Goal: Information Seeking & Learning: Learn about a topic

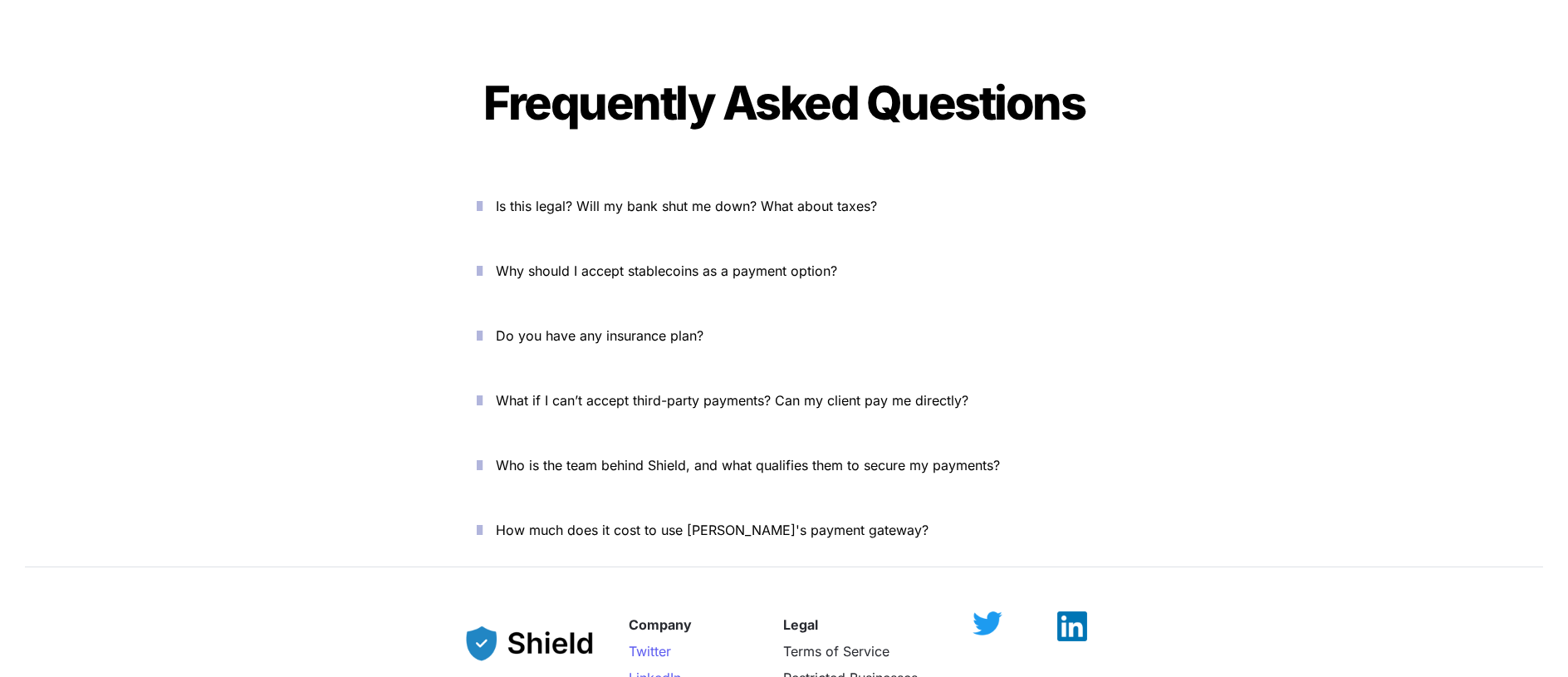
scroll to position [5686, 0]
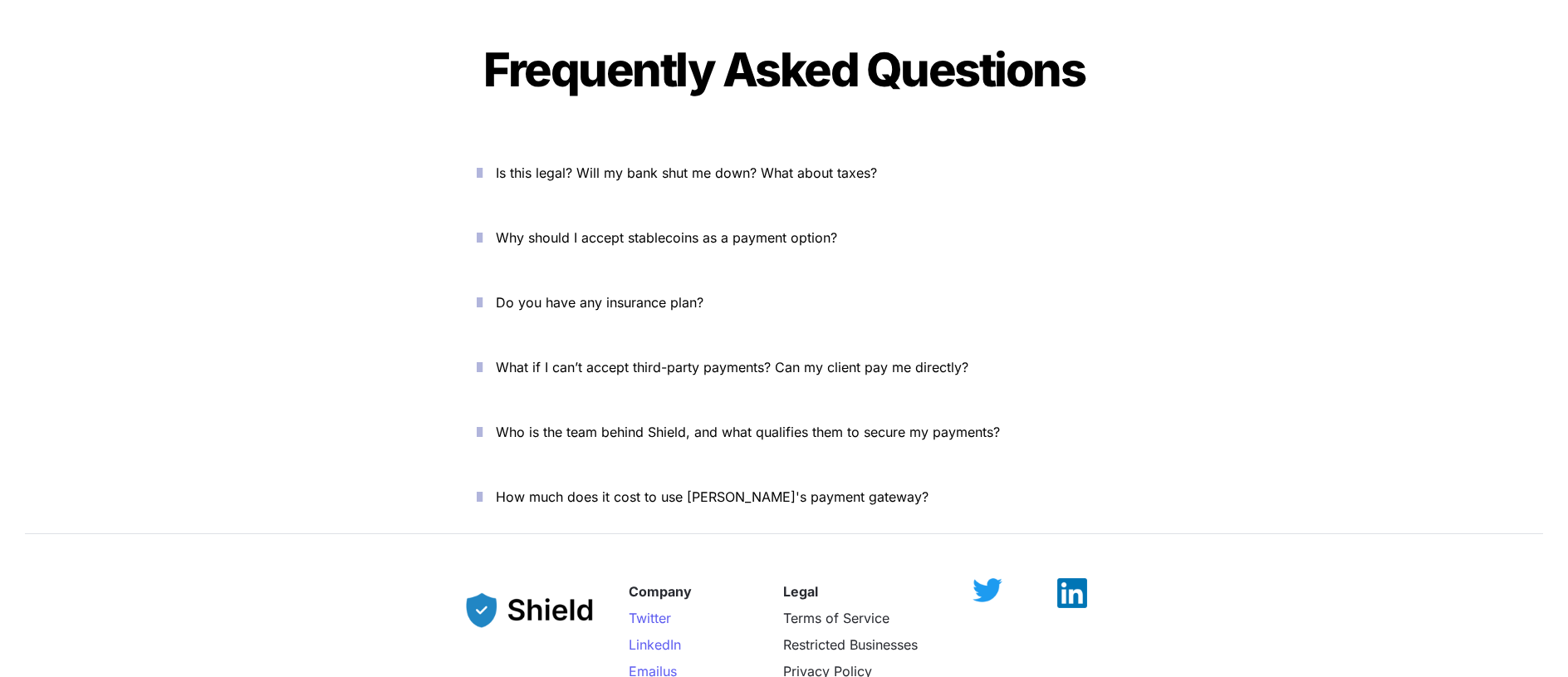
click at [657, 294] on span "Do you have any insurance plan?" at bounding box center [599, 302] width 207 height 16
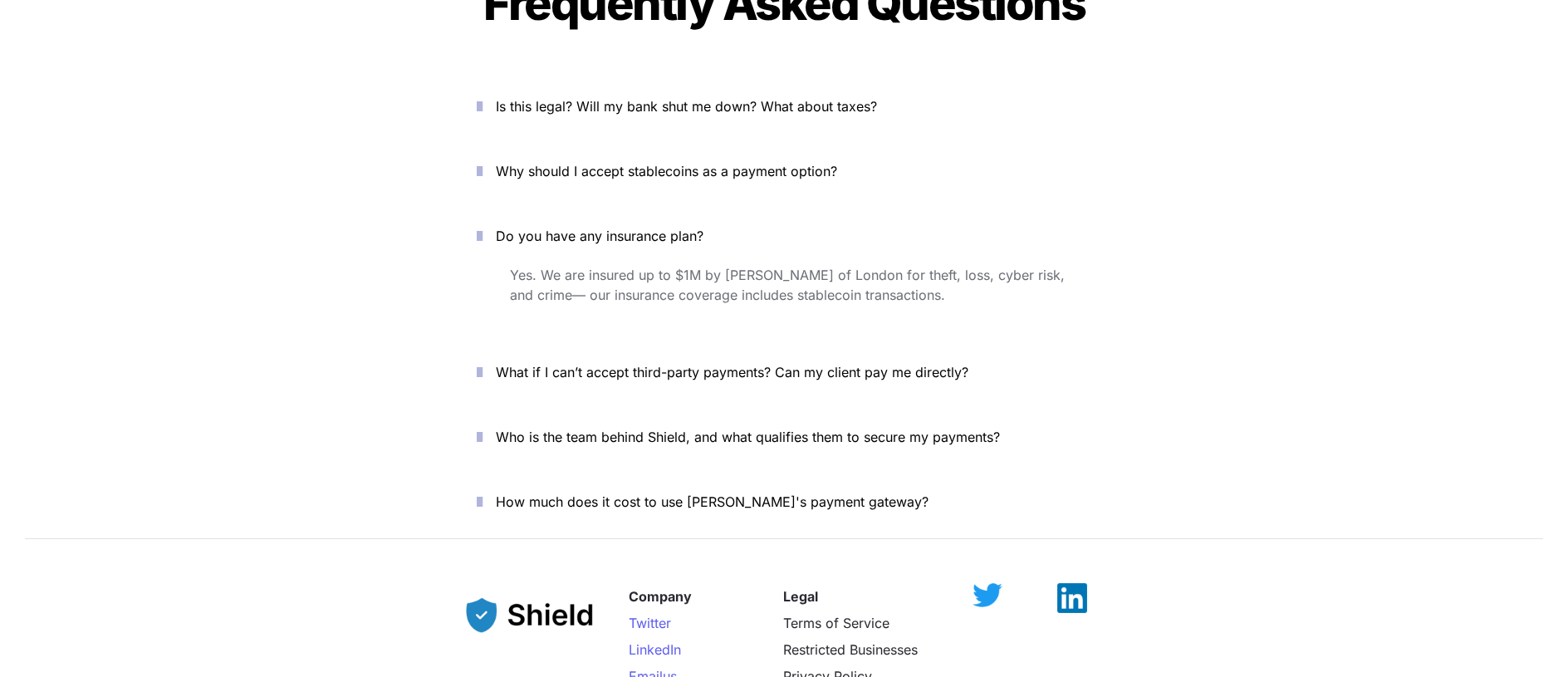
scroll to position [5831, 0]
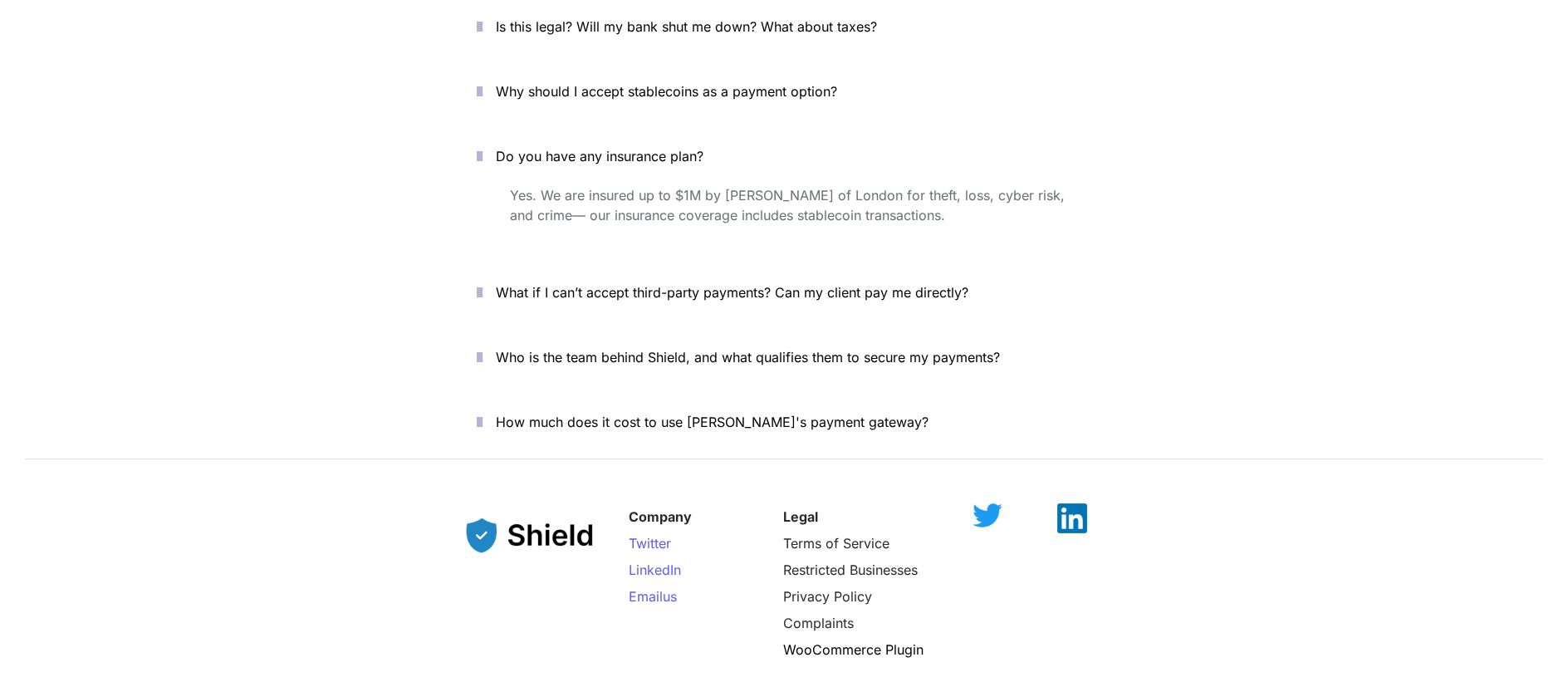
click at [736, 348] on span "Who is the team behind Shield, and what qualifies them to secure my payments?" at bounding box center [748, 357] width 504 height 16
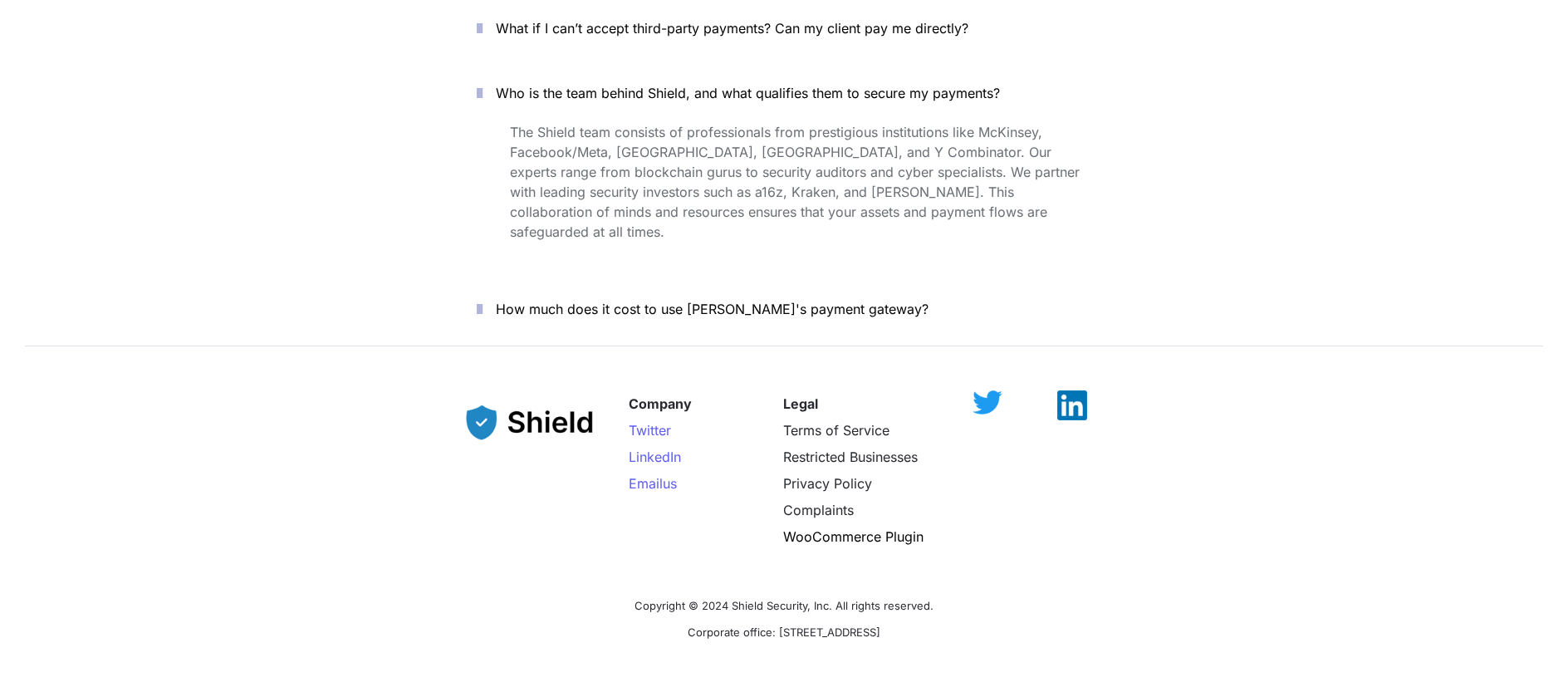
scroll to position [6098, 0]
click at [829, 419] on span "Terms of Service" at bounding box center [836, 427] width 106 height 16
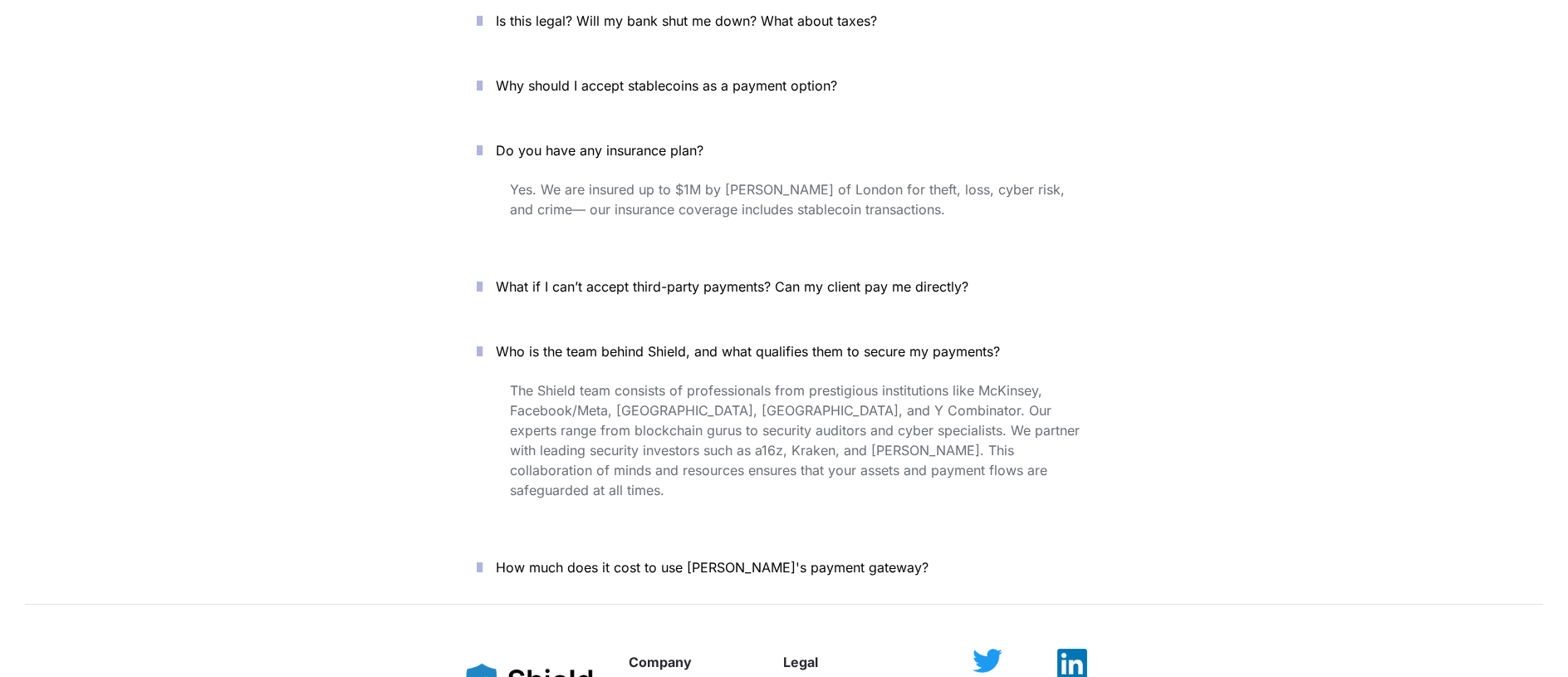
scroll to position [6192, 0]
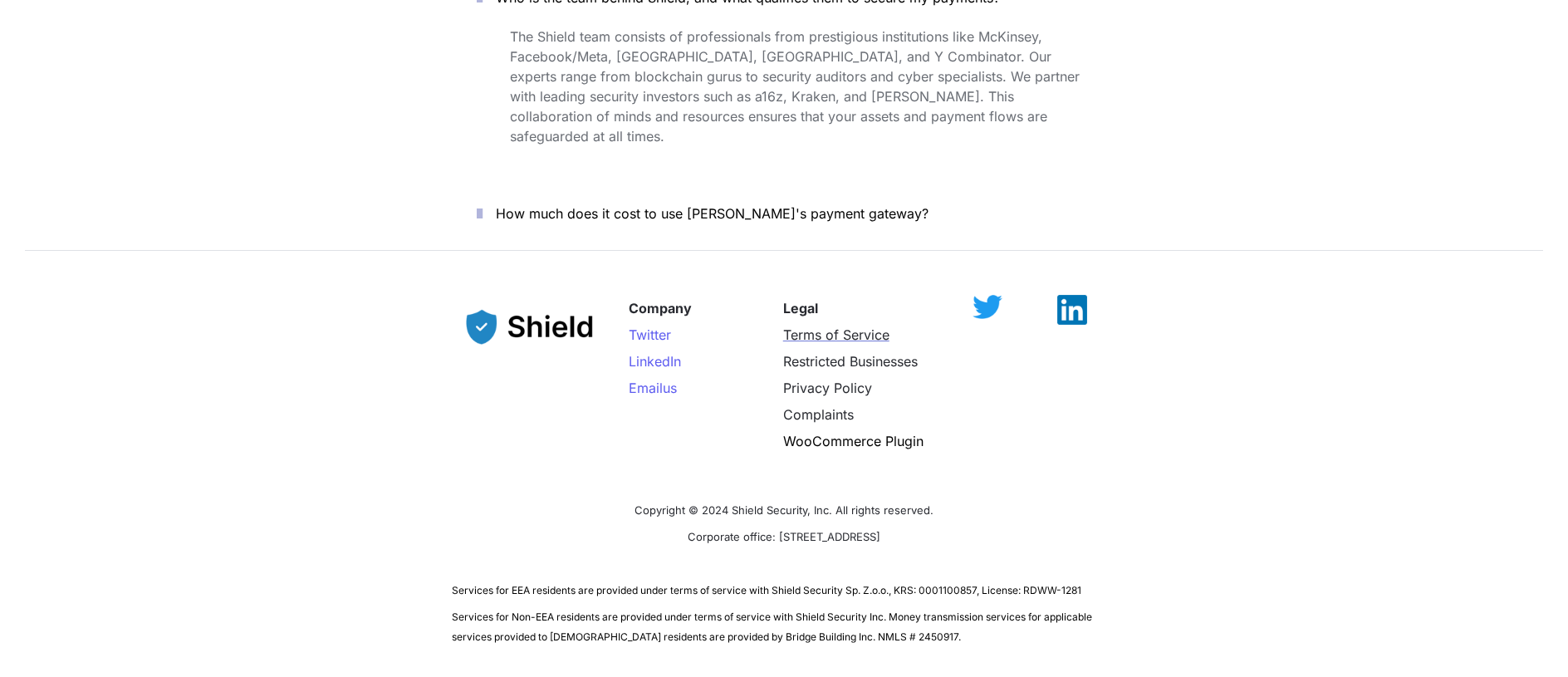
click at [831, 327] on span "Terms of Service" at bounding box center [836, 335] width 106 height 16
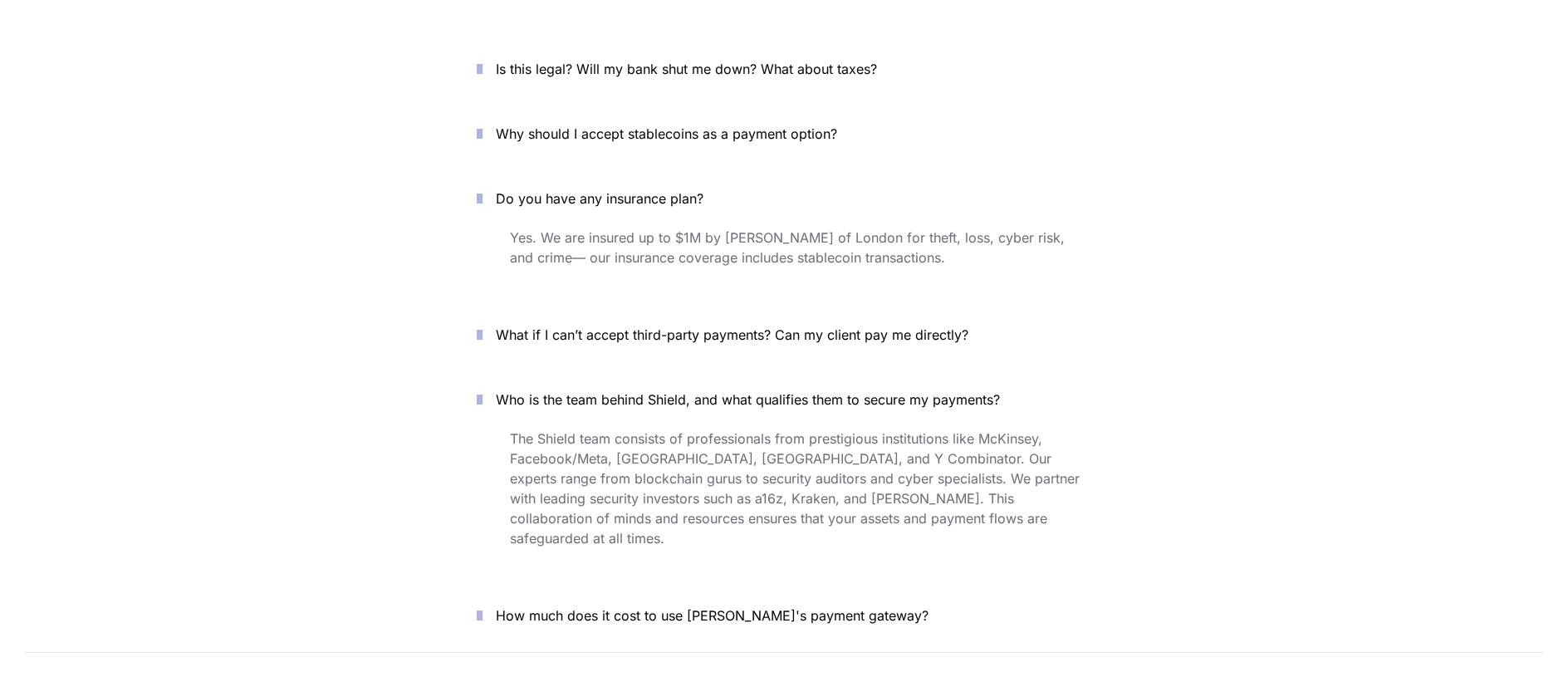
scroll to position [5787, 0]
click at [708, 610] on span "How much does it cost to use [PERSON_NAME]'s payment gateway?" at bounding box center [712, 618] width 433 height 16
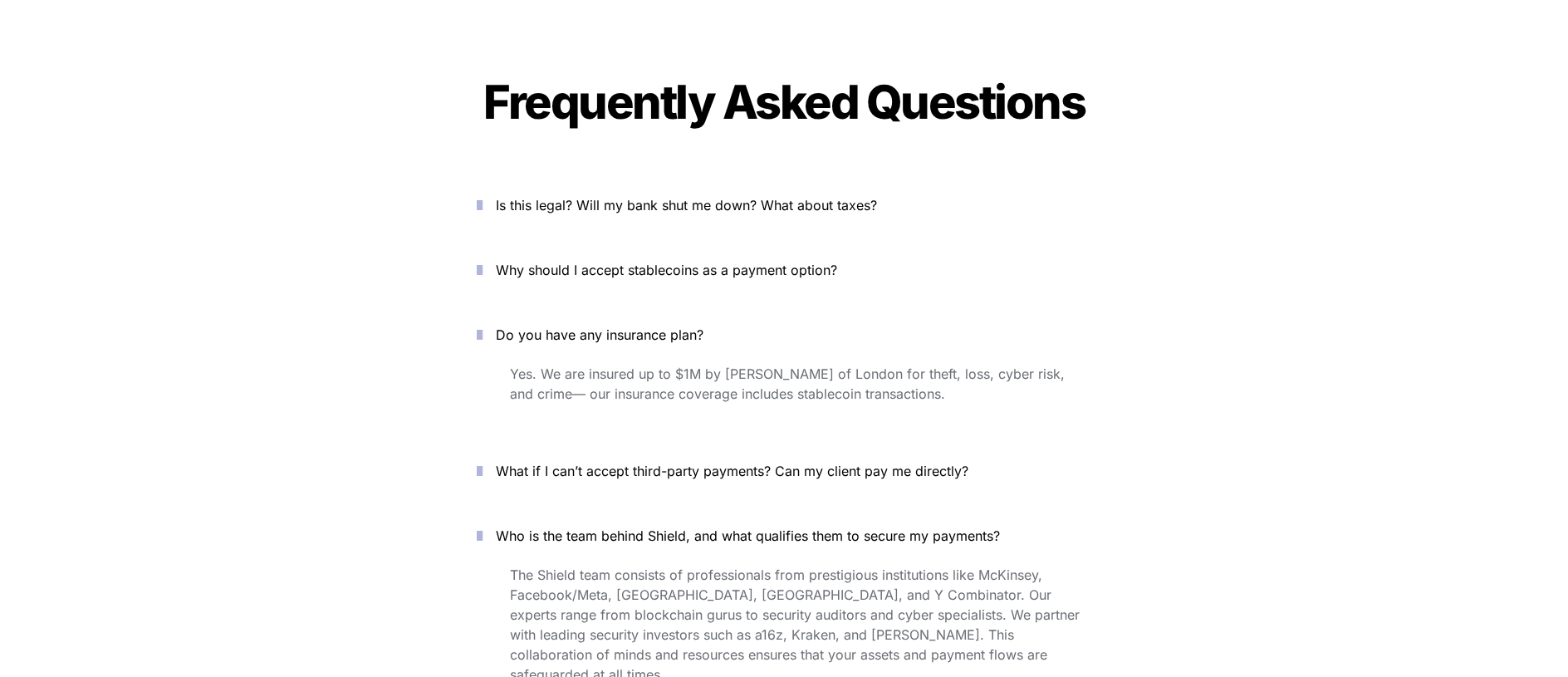
scroll to position [5648, 0]
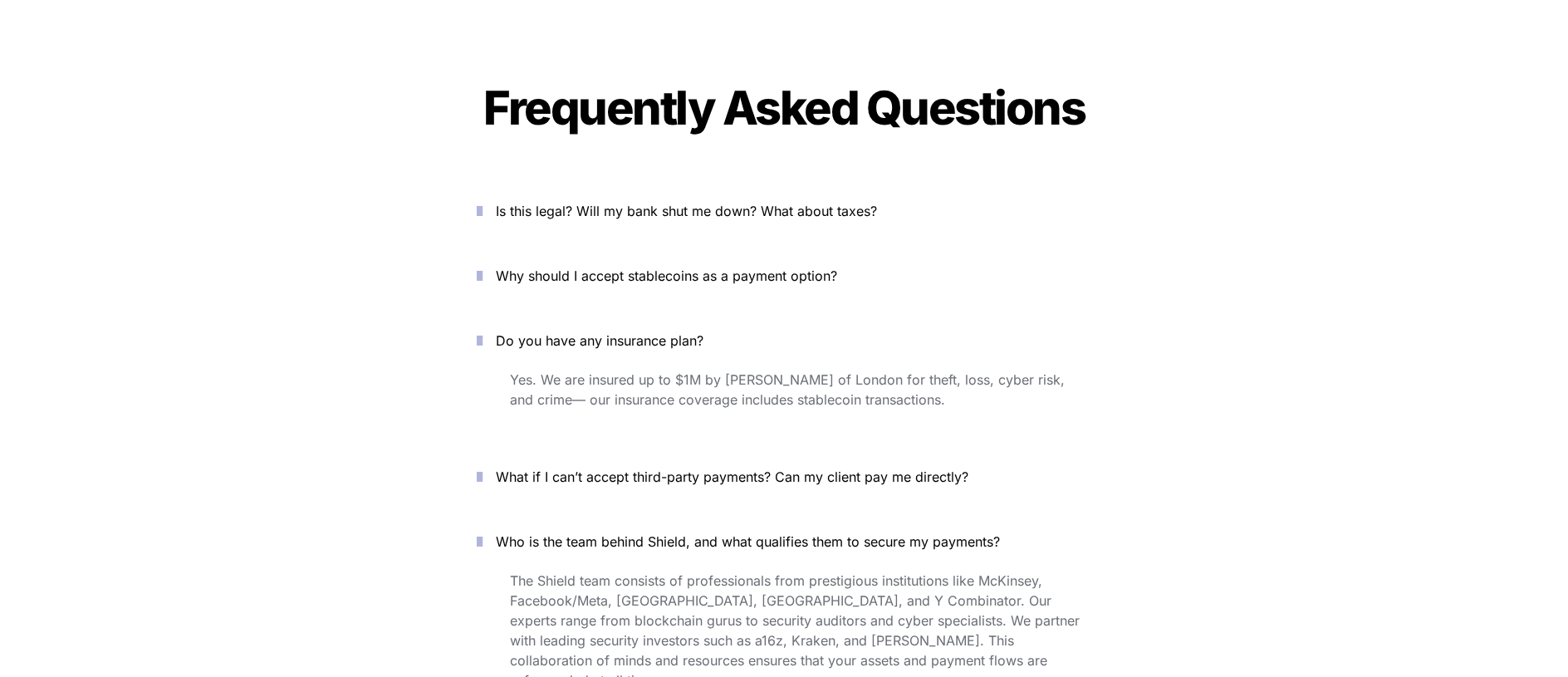
click at [648, 203] on span "Is this legal? Will my bank shut me down? What about taxes?" at bounding box center [686, 211] width 381 height 16
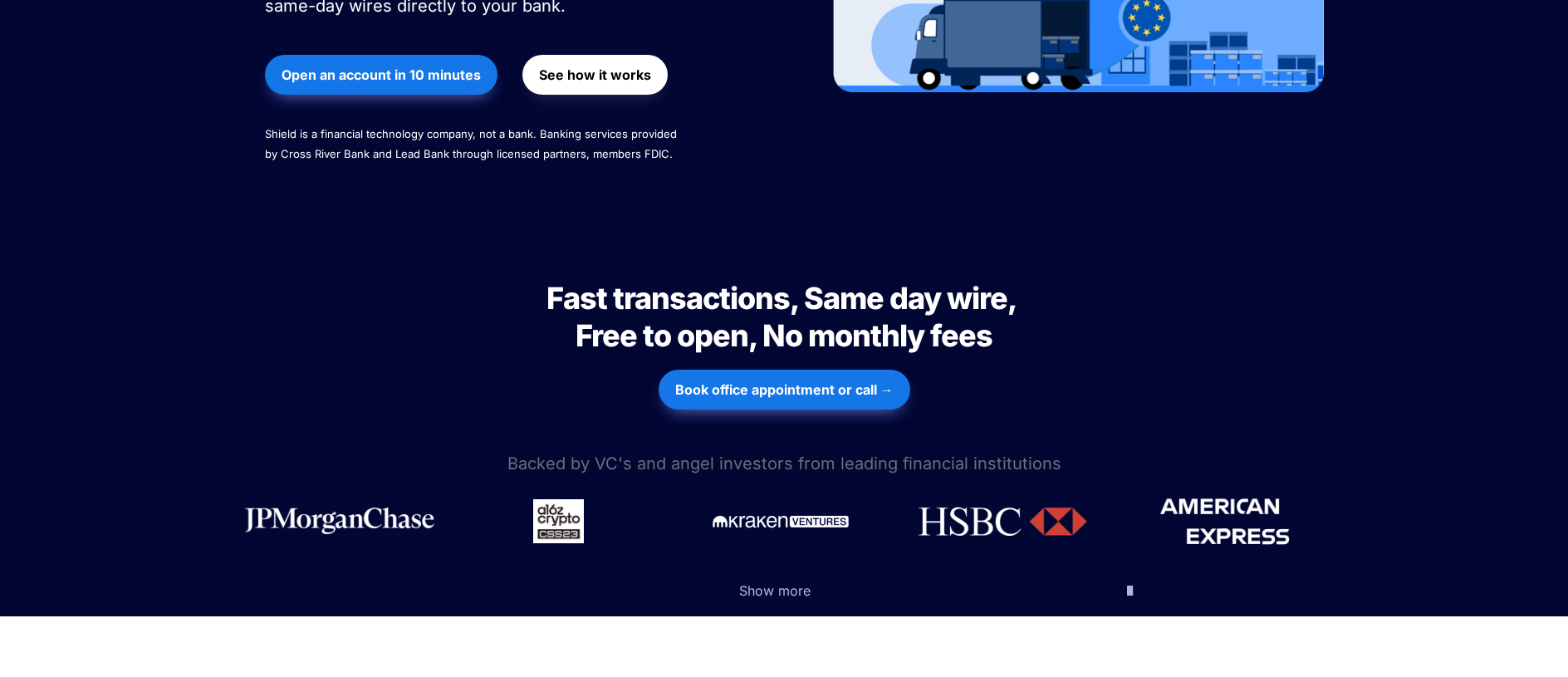
scroll to position [0, 0]
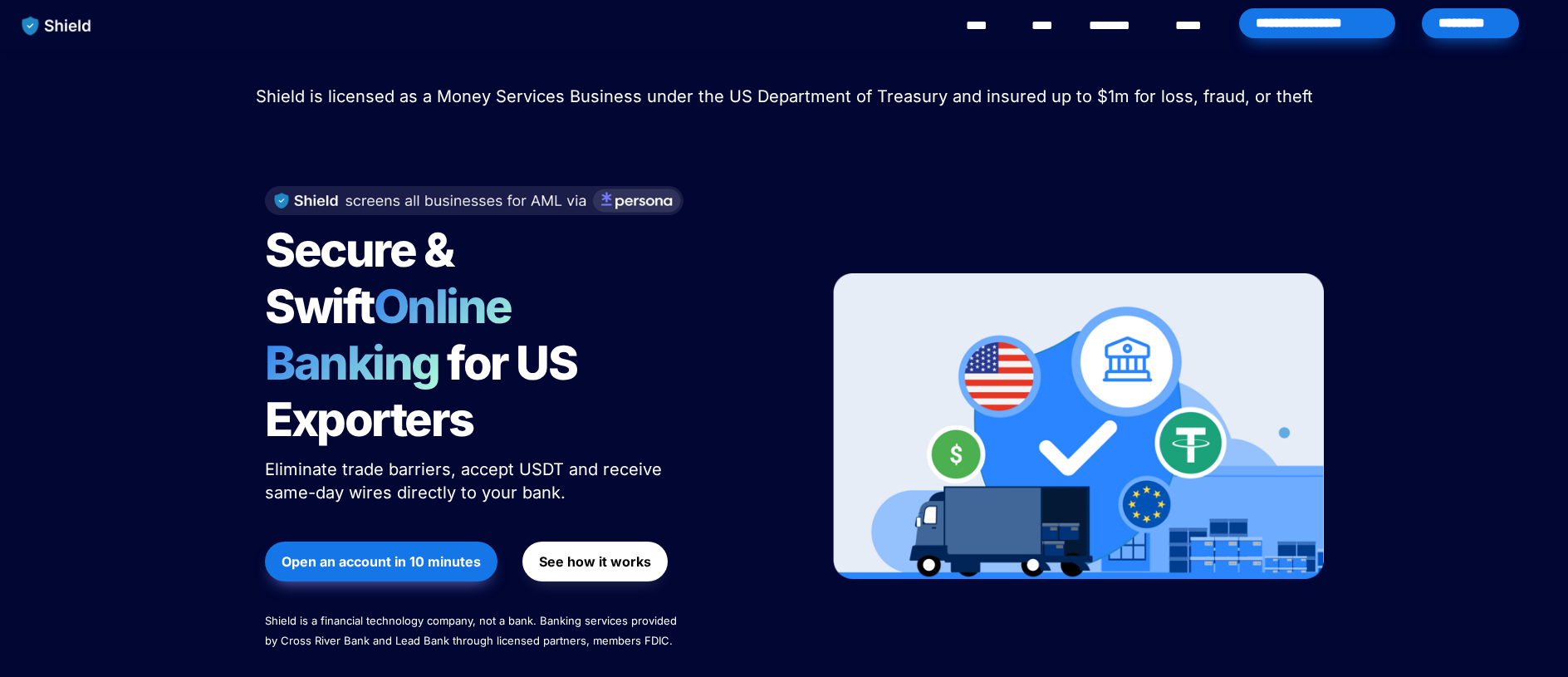
click at [1185, 25] on link "****" at bounding box center [1193, 25] width 36 height 20
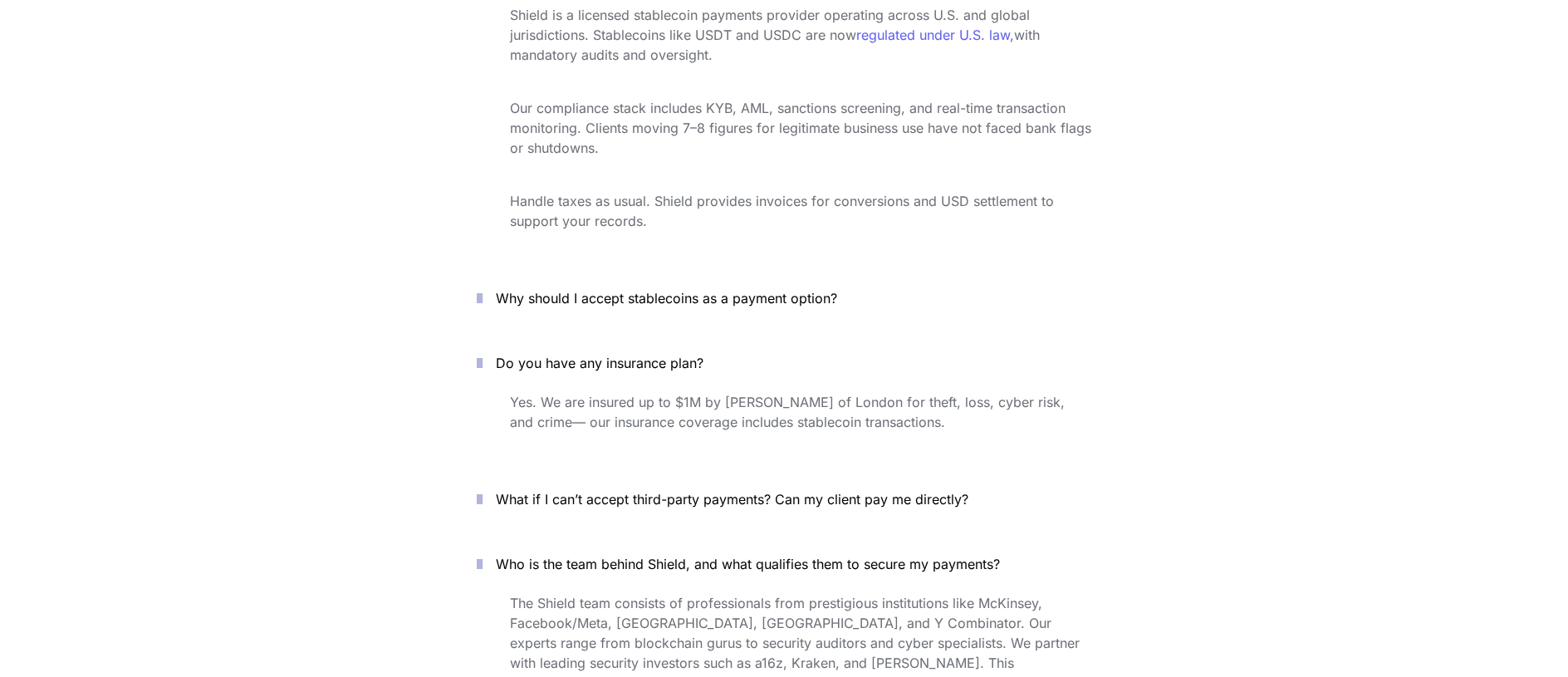
scroll to position [5885, 0]
click at [686, 287] on span "Why should I accept stablecoins as a payment option?" at bounding box center [666, 295] width 341 height 16
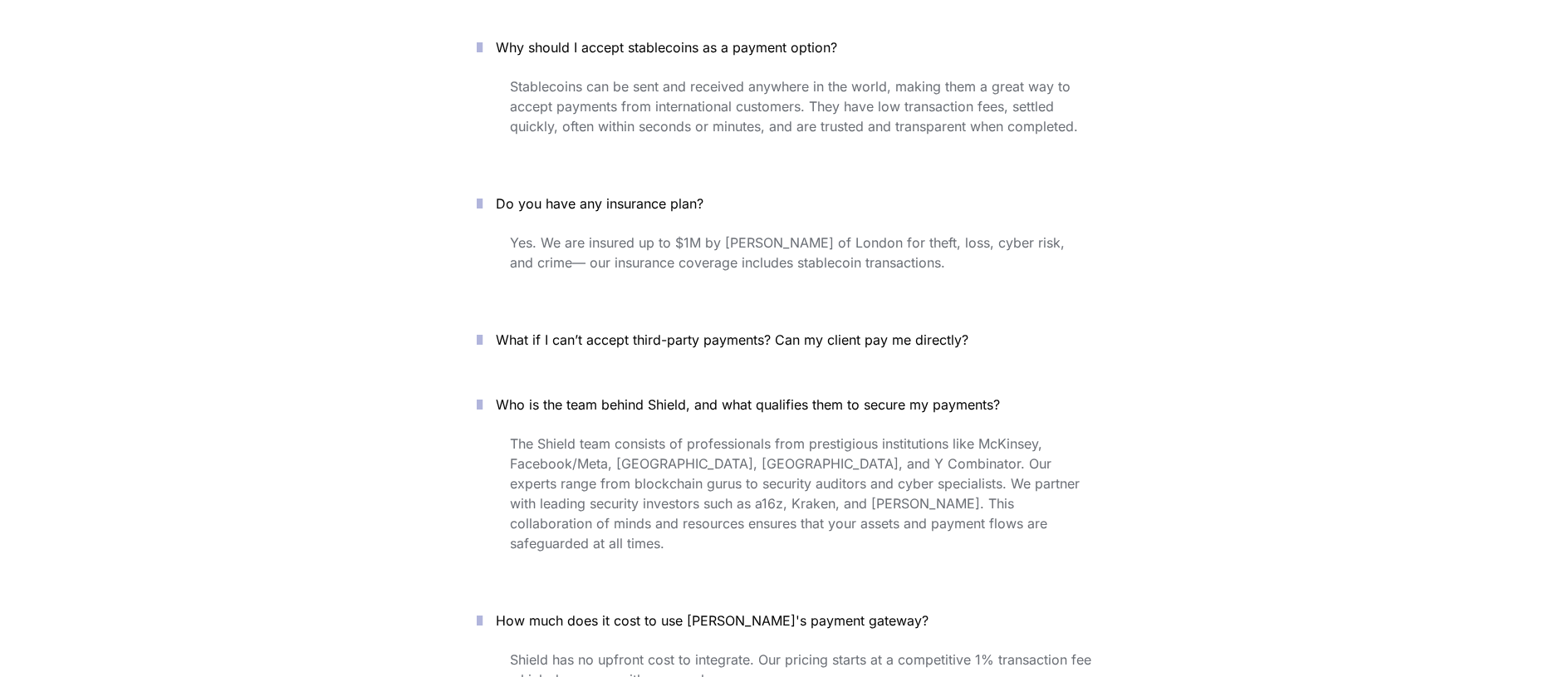
scroll to position [6175, 0]
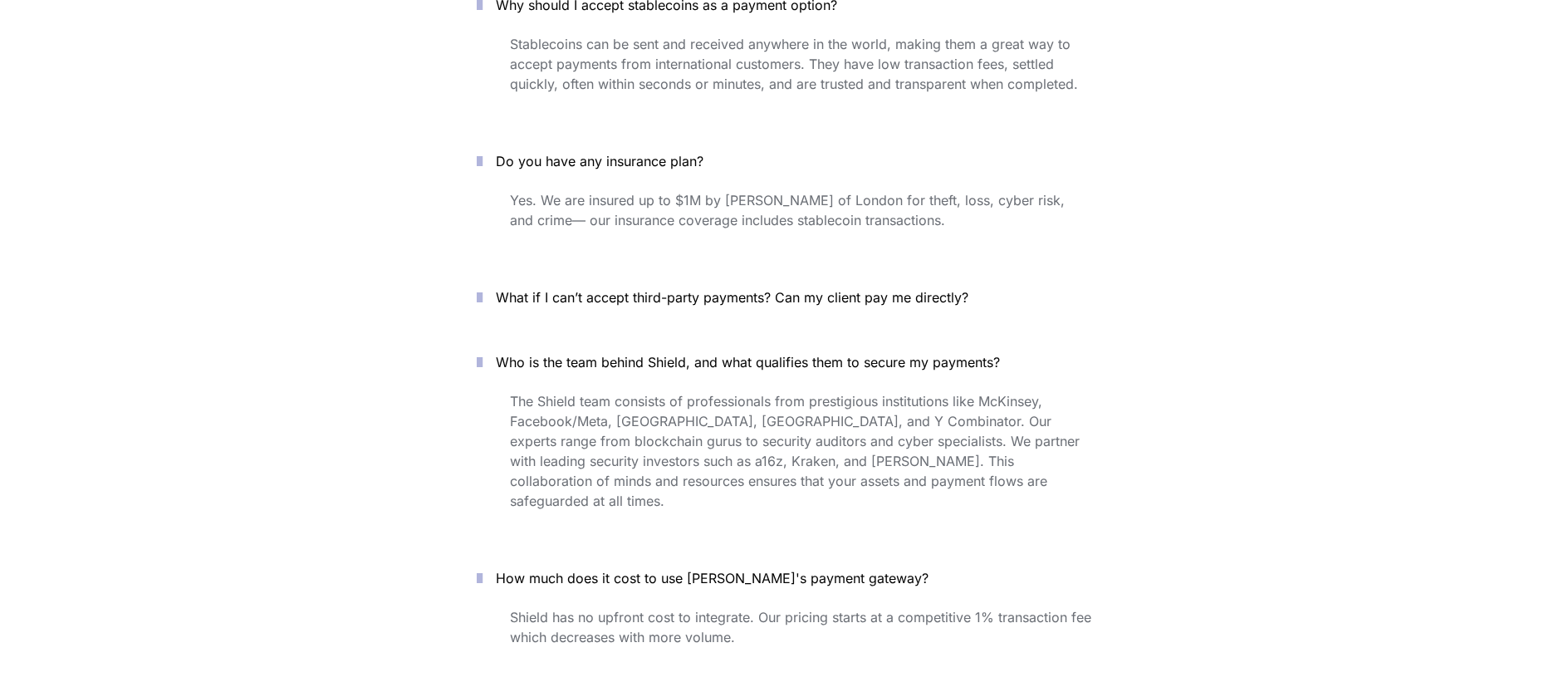
click at [684, 289] on span "What if I can’t accept third-party payments? Can my client pay me directly?" at bounding box center [732, 297] width 473 height 16
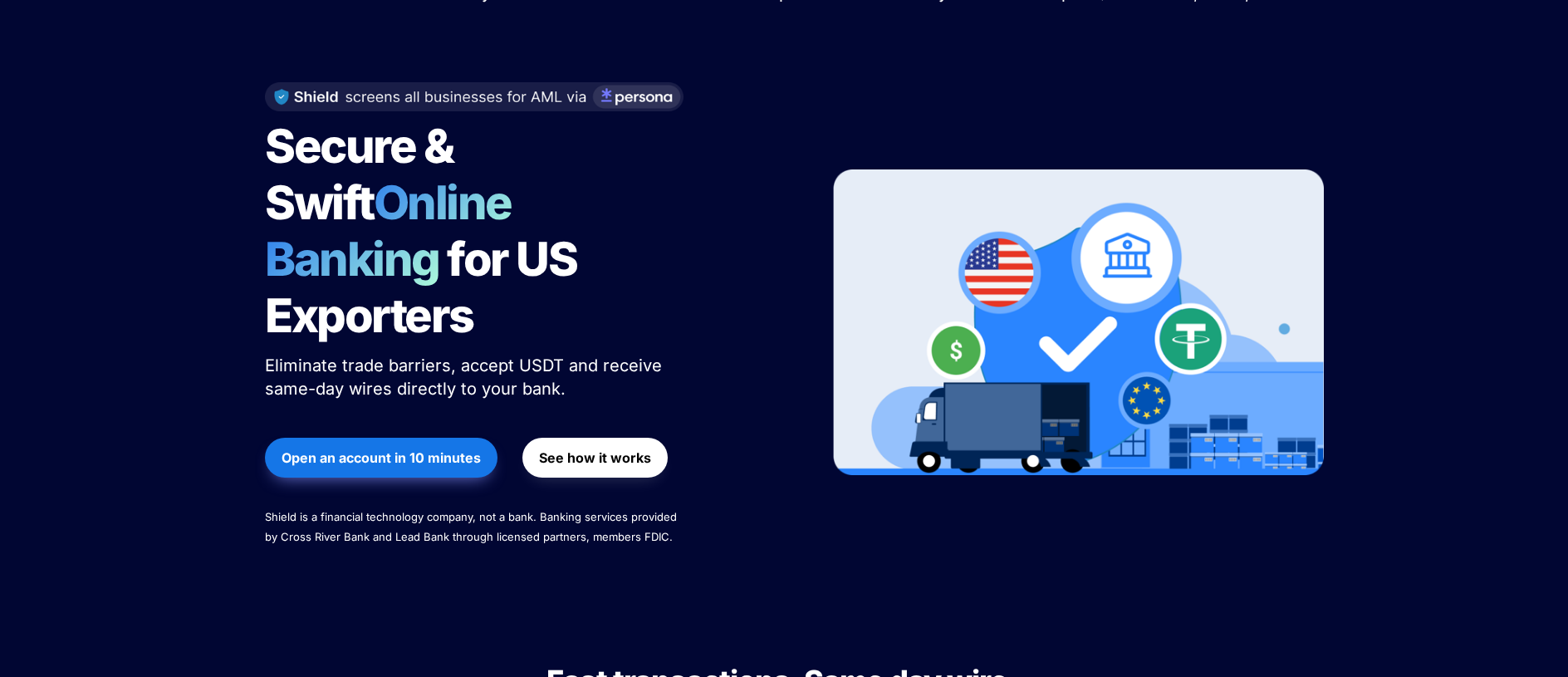
scroll to position [0, 0]
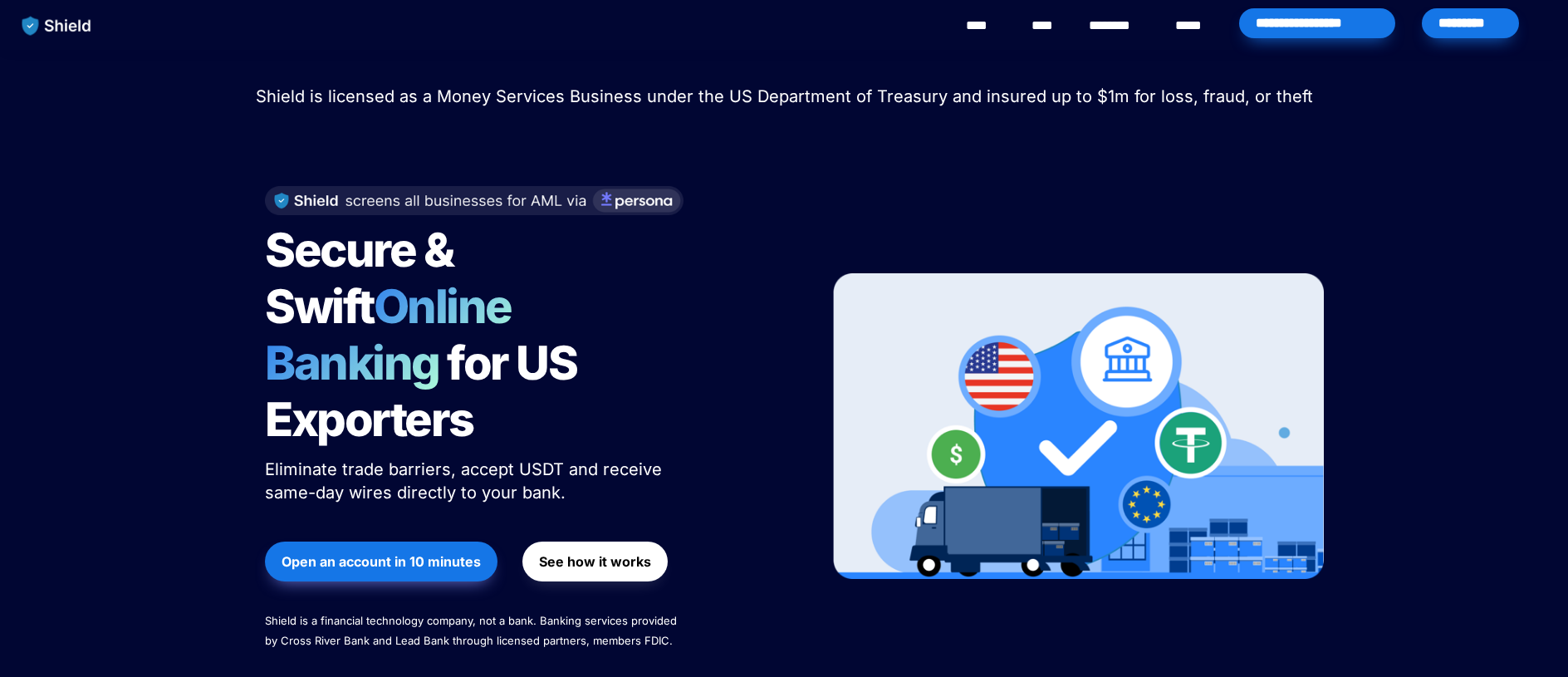
click at [569, 355] on h1 "Secure & Swift Online Banking for US Exporters" at bounding box center [473, 335] width 416 height 239
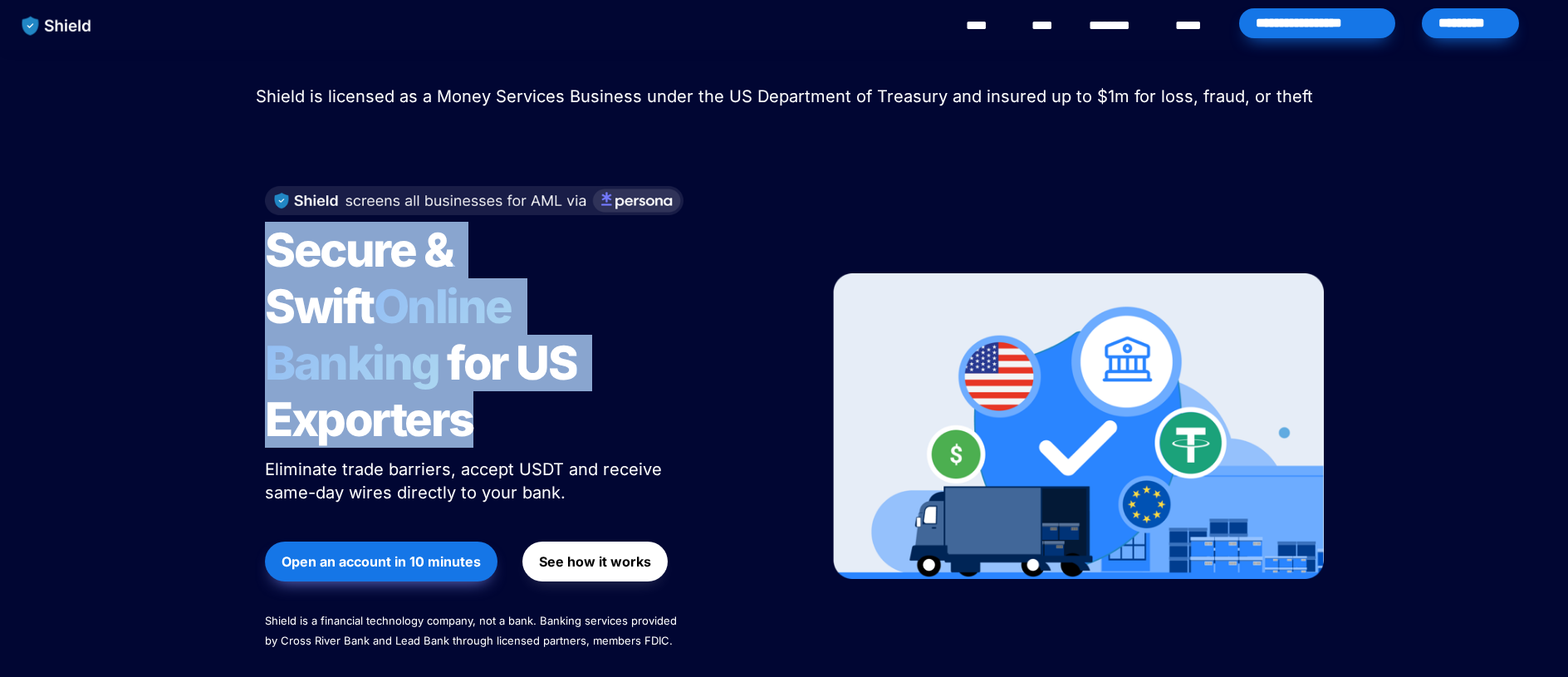
click at [569, 355] on h1 "Secure & Swift Online Banking for US Exporters" at bounding box center [473, 335] width 416 height 239
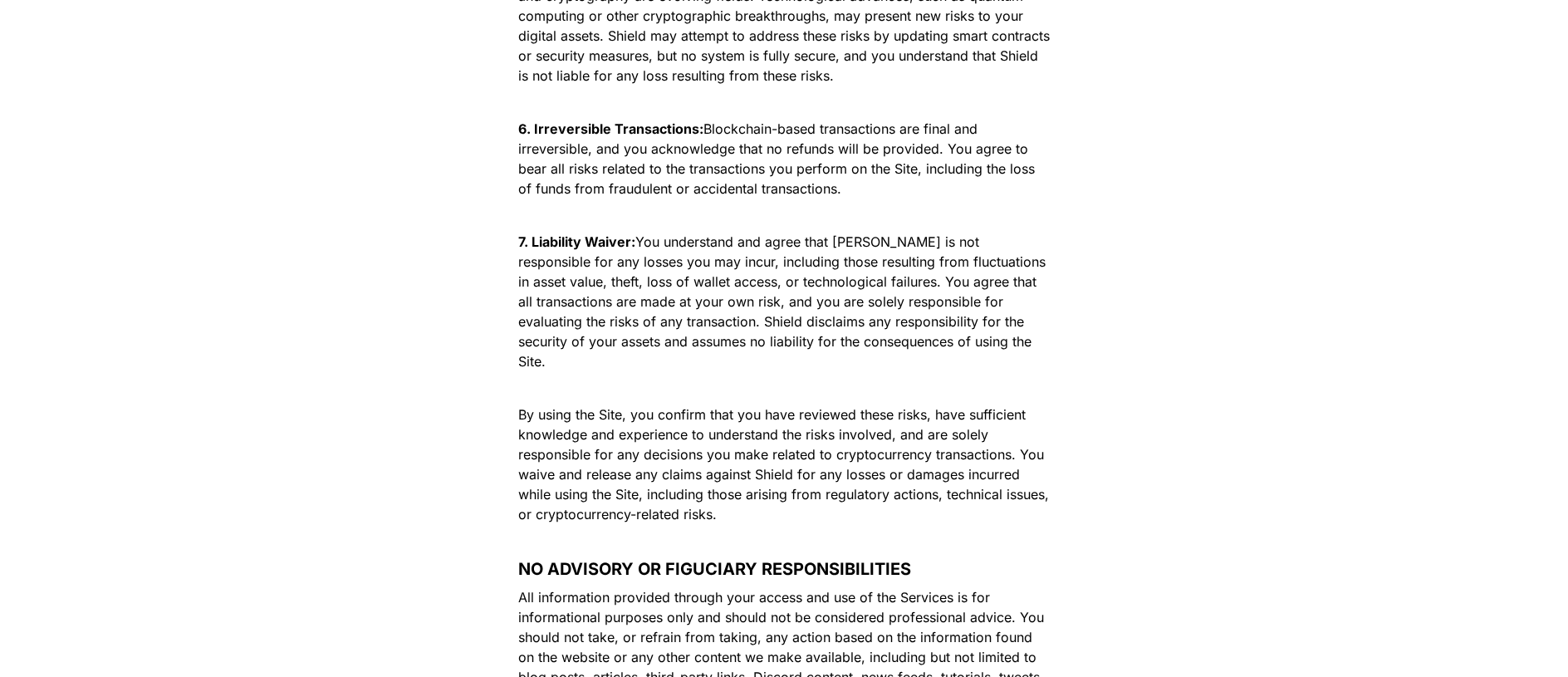
scroll to position [4063, 0]
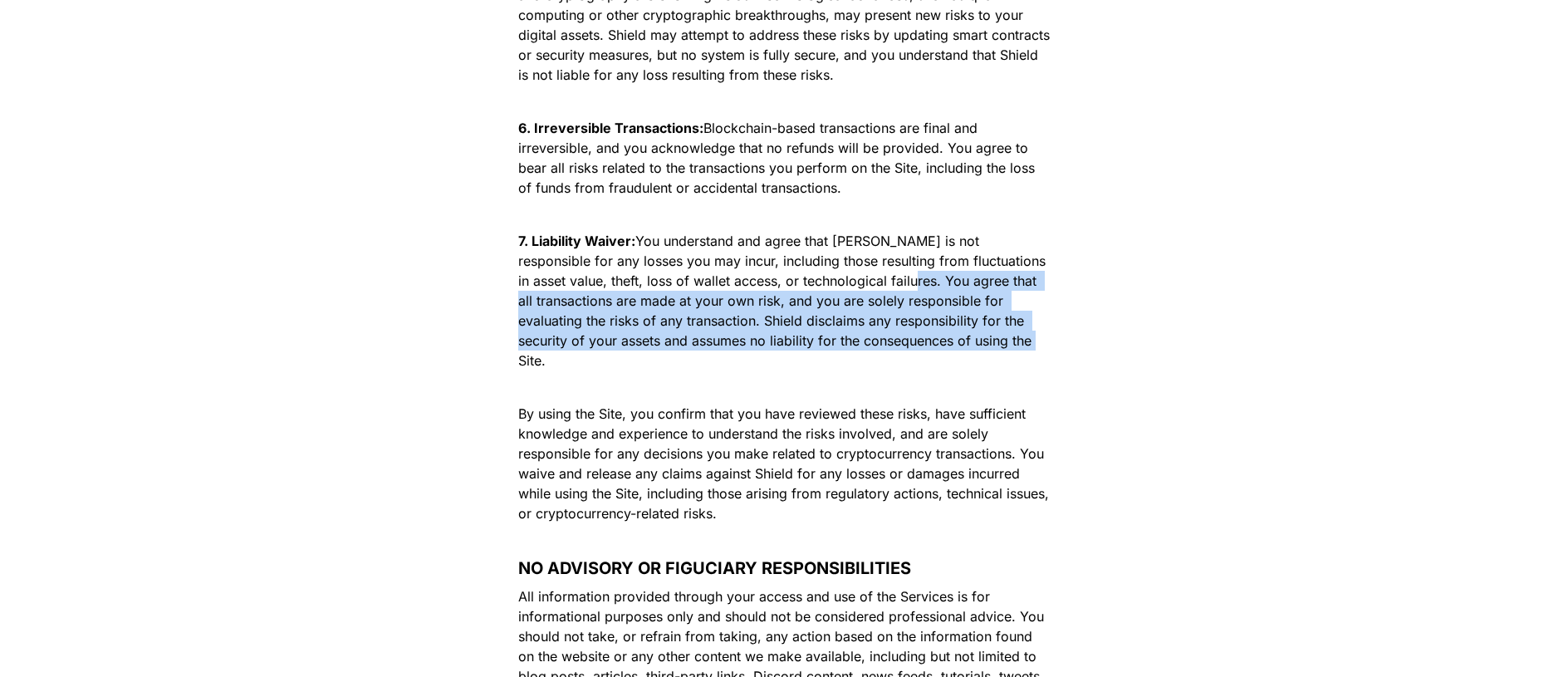
drag, startPoint x: 946, startPoint y: 281, endPoint x: 859, endPoint y: 224, distance: 104.0
click at [859, 227] on p "7. Liability Waiver: You understand and agree that Shield is not responsible fo…" at bounding box center [784, 300] width 581 height 146
click at [859, 233] on span "You understand and agree that Shield is not responsible for any losses you may …" at bounding box center [784, 300] width 531 height 136
drag, startPoint x: 852, startPoint y: 220, endPoint x: 947, endPoint y: 292, distance: 119.2
click at [947, 292] on p "7. Liability Waiver: You understand and agree that Shield is not responsible fo…" at bounding box center [784, 300] width 581 height 146
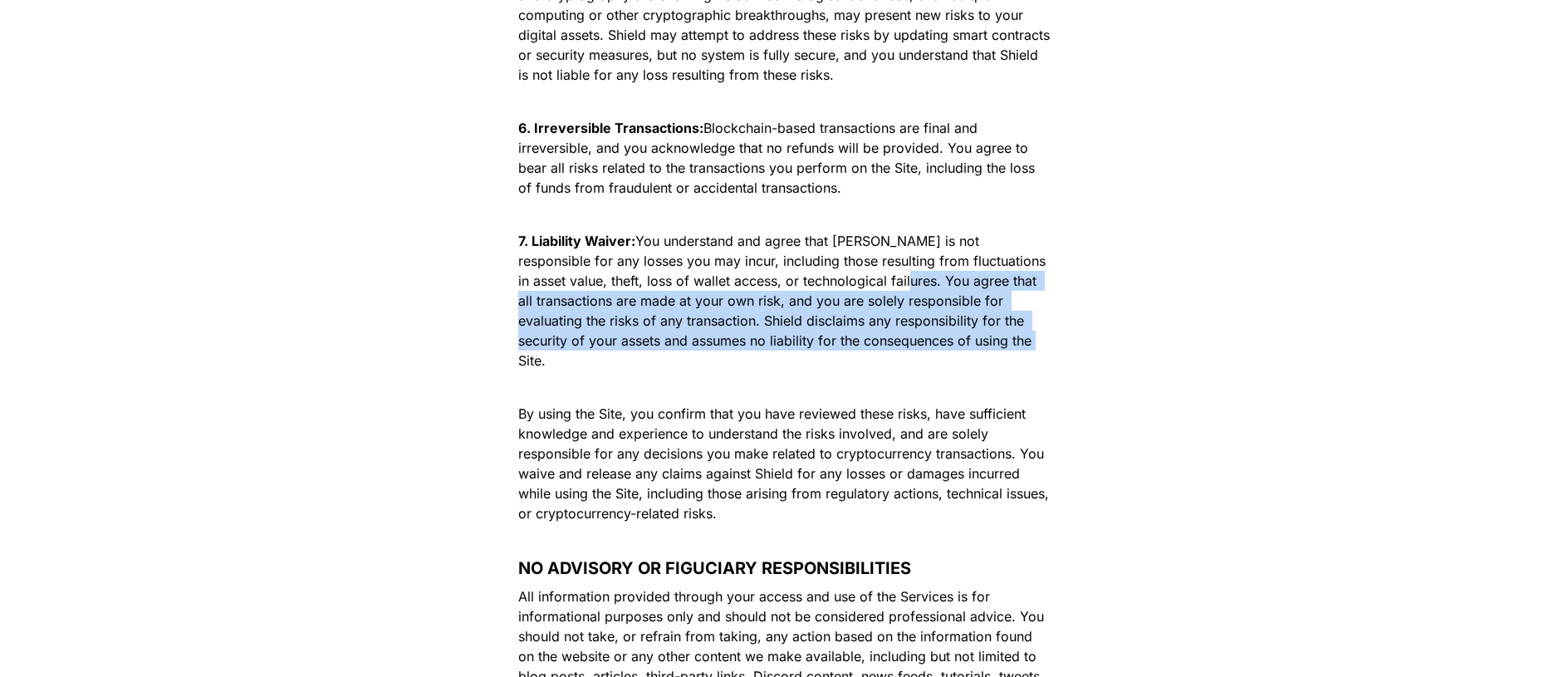
copy span "You agree that all transactions are made at your own risk, and you are solely r…"
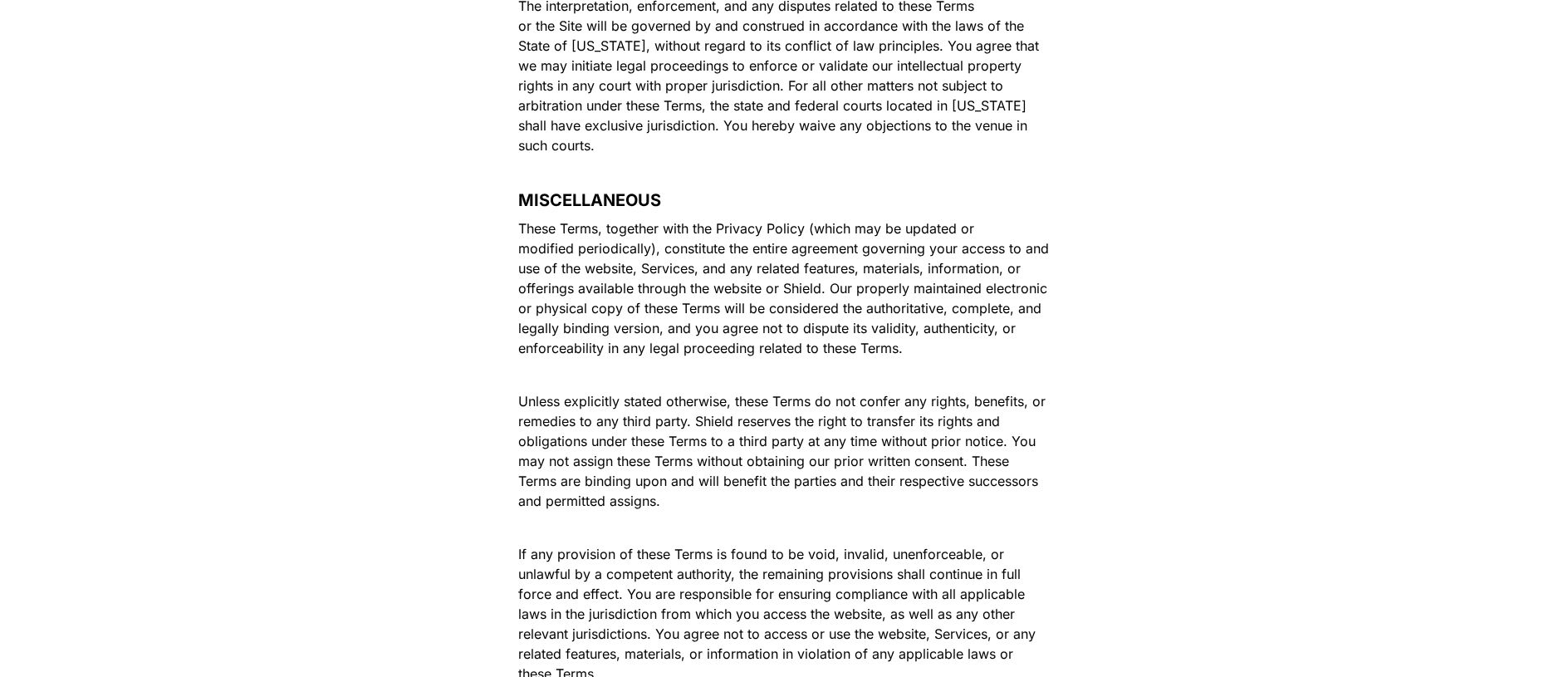
scroll to position [9940, 0]
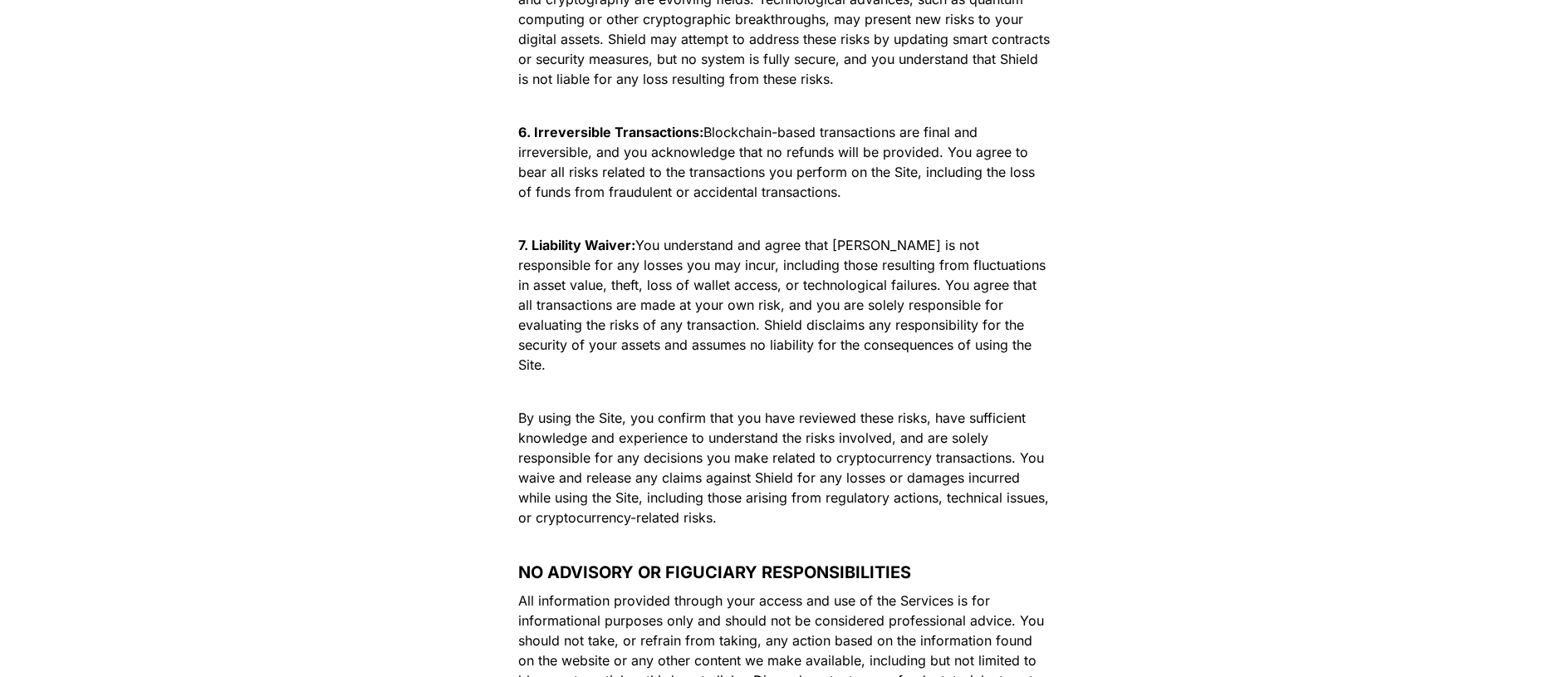
scroll to position [4049, 0]
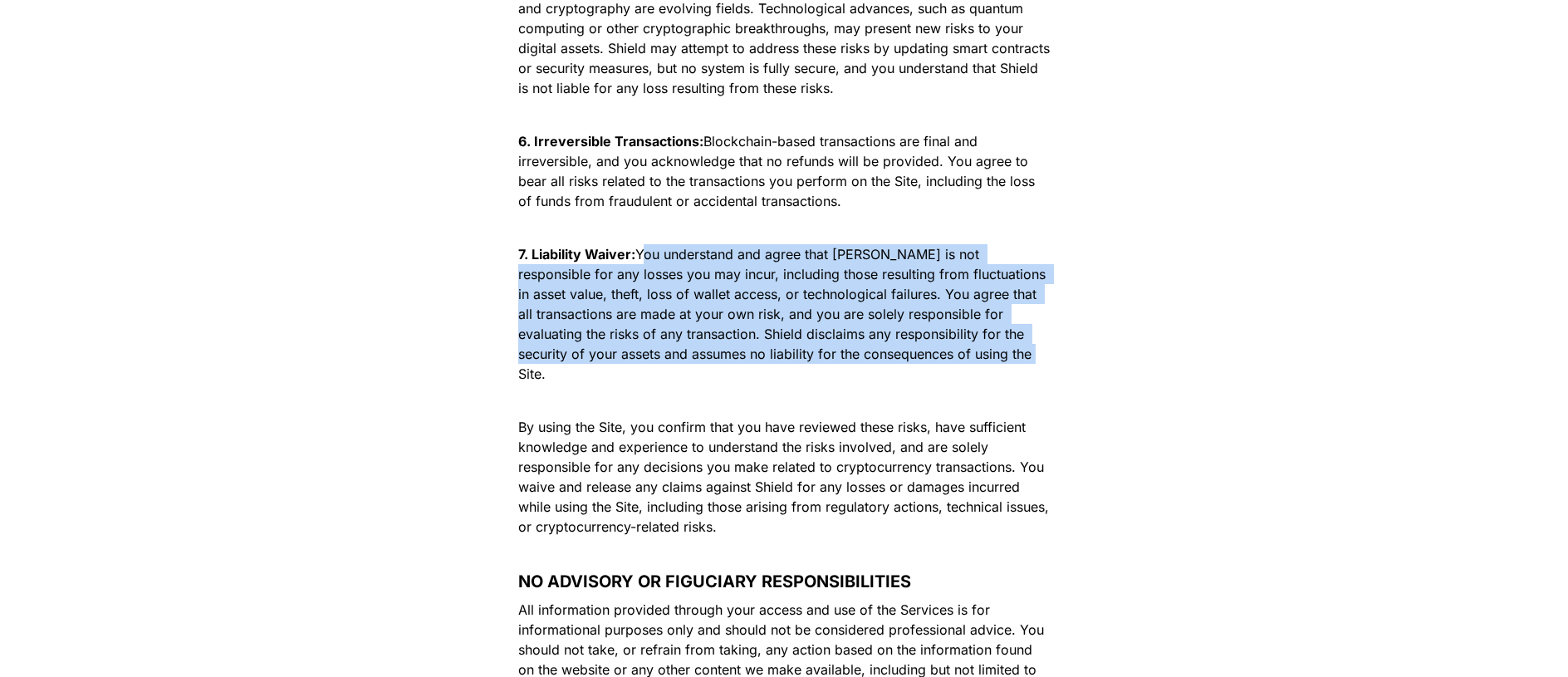
drag, startPoint x: 646, startPoint y: 195, endPoint x: 941, endPoint y: 297, distance: 312.1
click at [940, 298] on p "7. Liability Waiver: You understand and agree that Shield is not responsible fo…" at bounding box center [784, 313] width 581 height 146
copy span "You understand and agree that Shield is not responsible for any losses you may …"
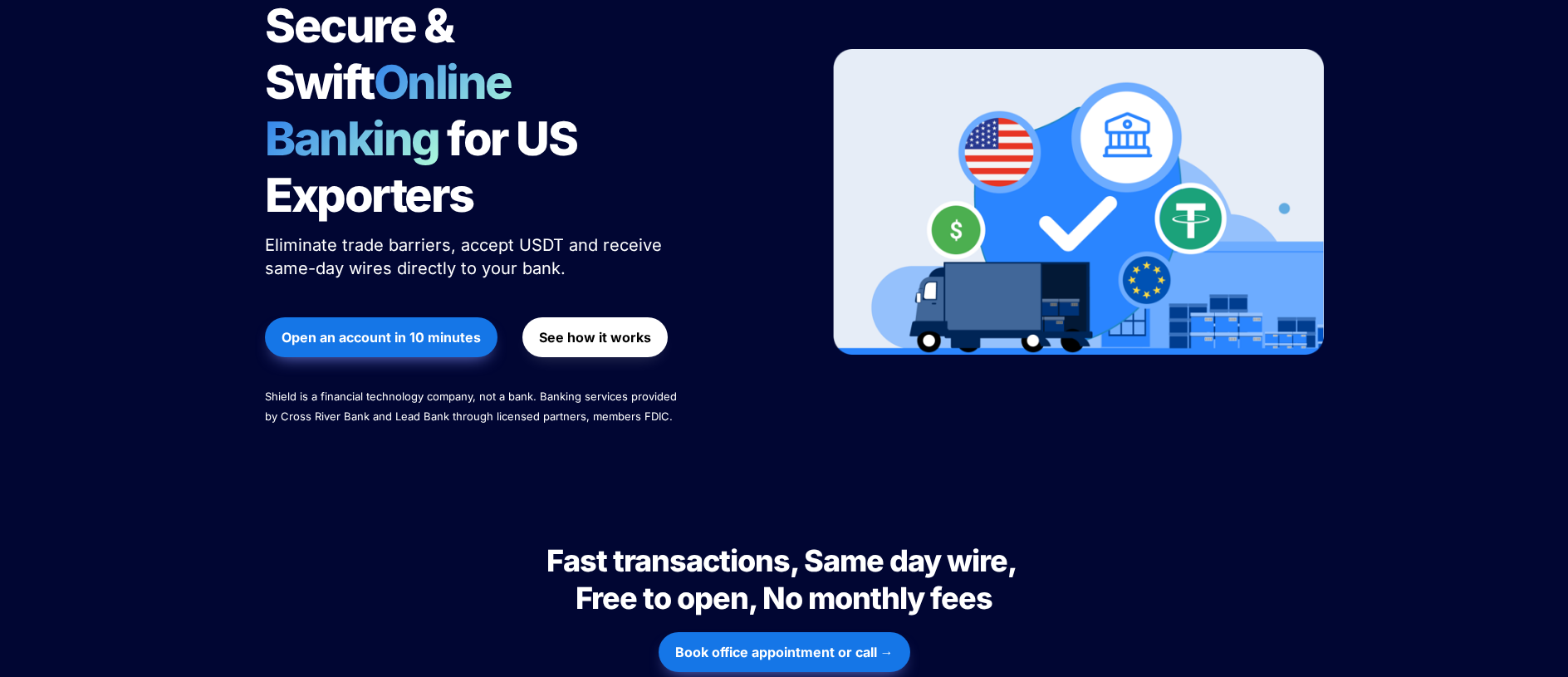
scroll to position [248, 0]
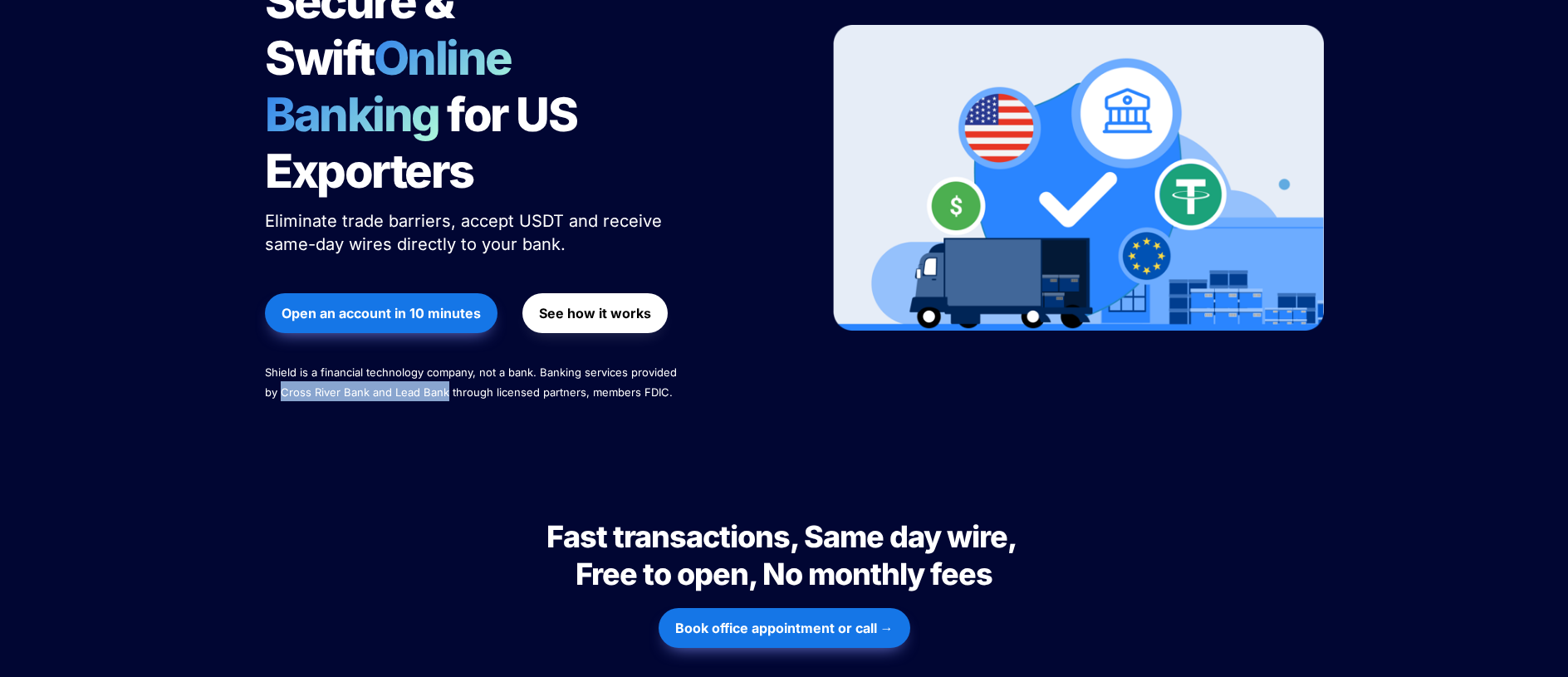
drag, startPoint x: 282, startPoint y: 335, endPoint x: 446, endPoint y: 335, distance: 164.0
click at [446, 366] on span "Shield is a financial technology company, not a bank. Banking services provided…" at bounding box center [473, 382] width 416 height 33
copy span "Cross River Bank and Lead Bank"
click at [479, 369] on div "Secure & Swift Online Banking for US Exporters Eliminate trade barriers, accept…" at bounding box center [526, 178] width 564 height 514
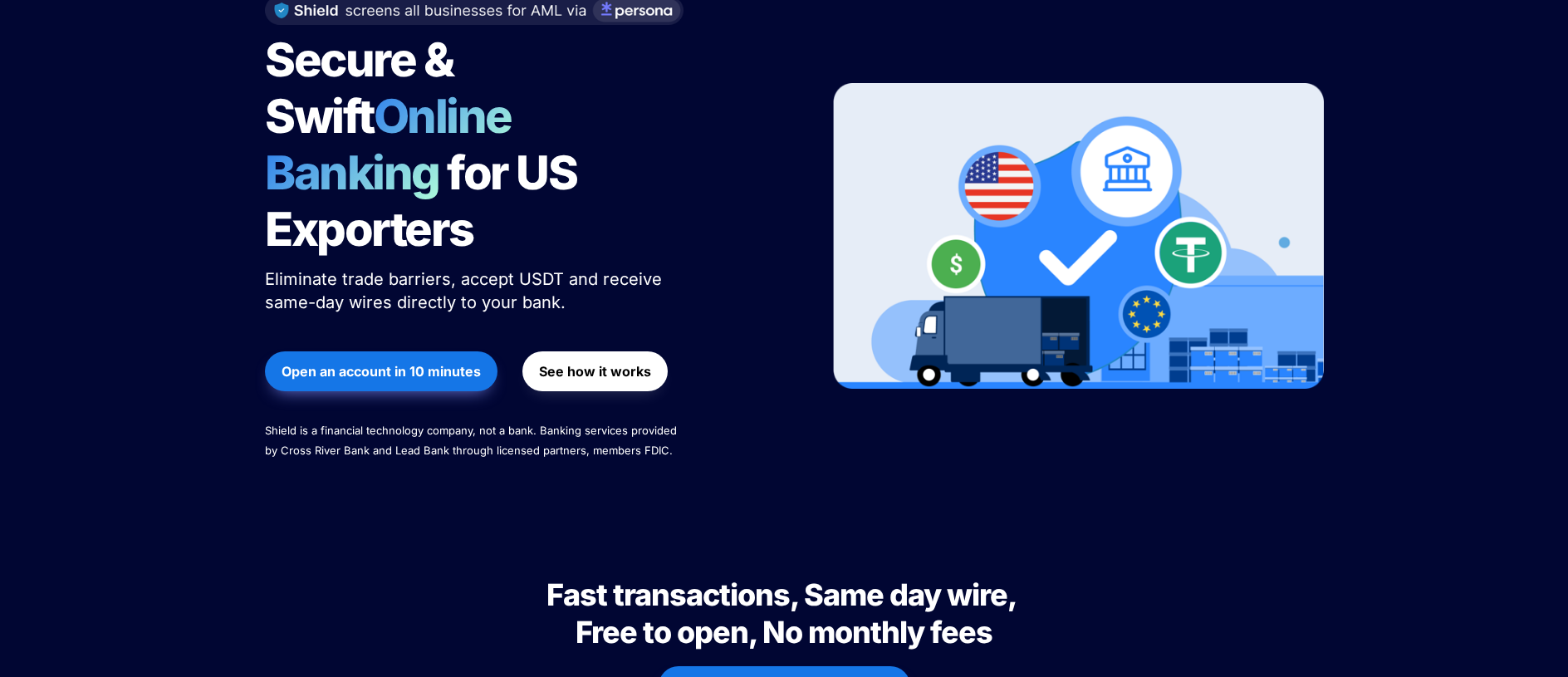
scroll to position [189, 0]
click at [546, 424] on span "Shield is a financial technology company, not a bank. Banking services provided…" at bounding box center [473, 441] width 416 height 33
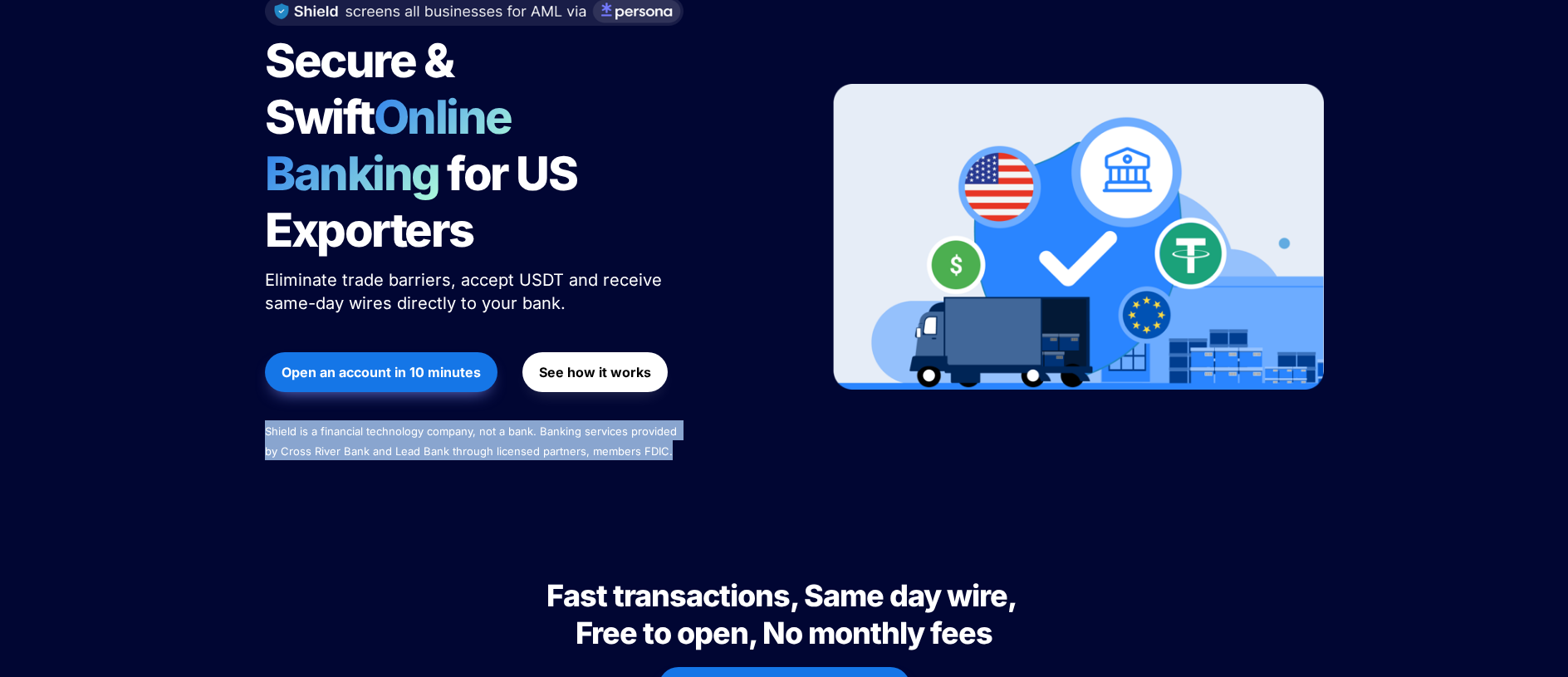
click at [546, 424] on span "Shield is a financial technology company, not a bank. Banking services provided…" at bounding box center [473, 441] width 416 height 33
copy span "Shield is a financial technology company, not a bank. Banking services provided…"
